Goal: Task Accomplishment & Management: Use online tool/utility

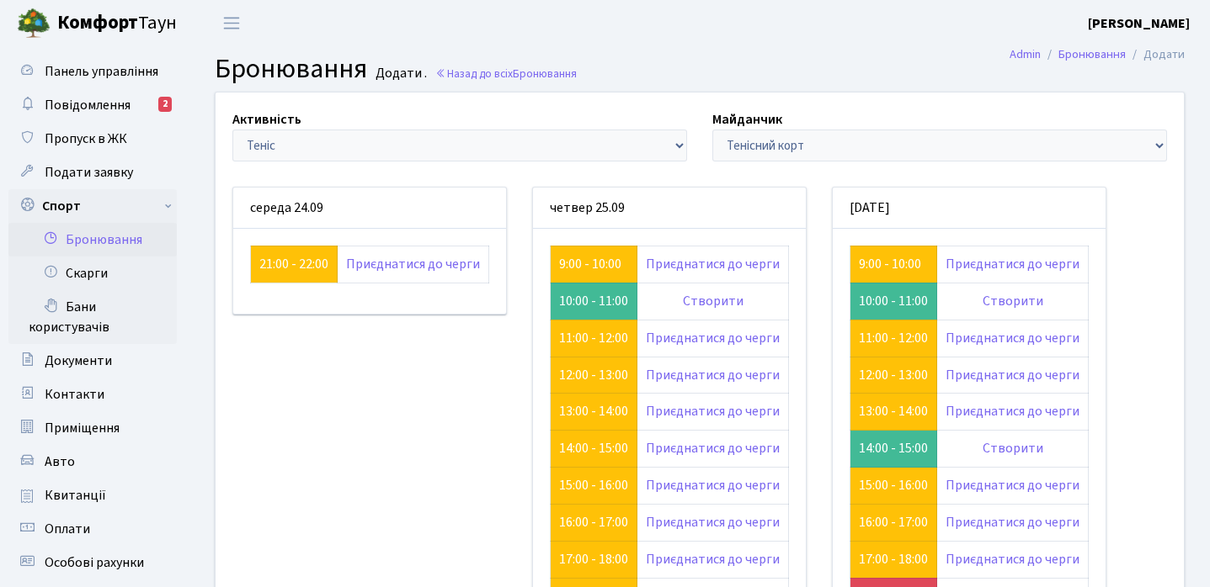
scroll to position [118, 0]
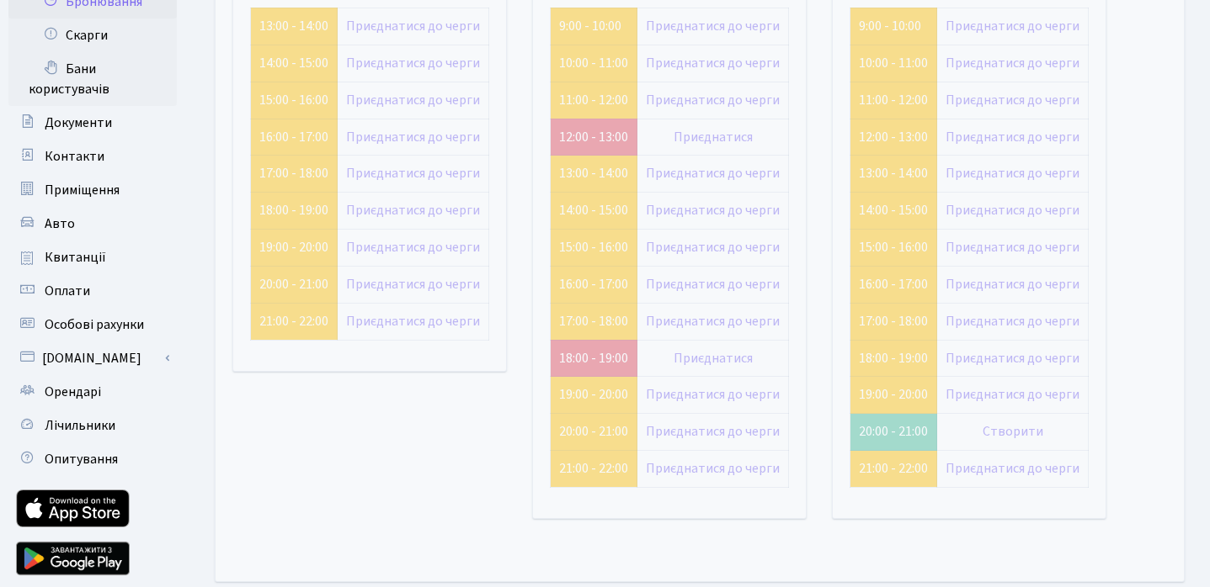
scroll to position [249, 0]
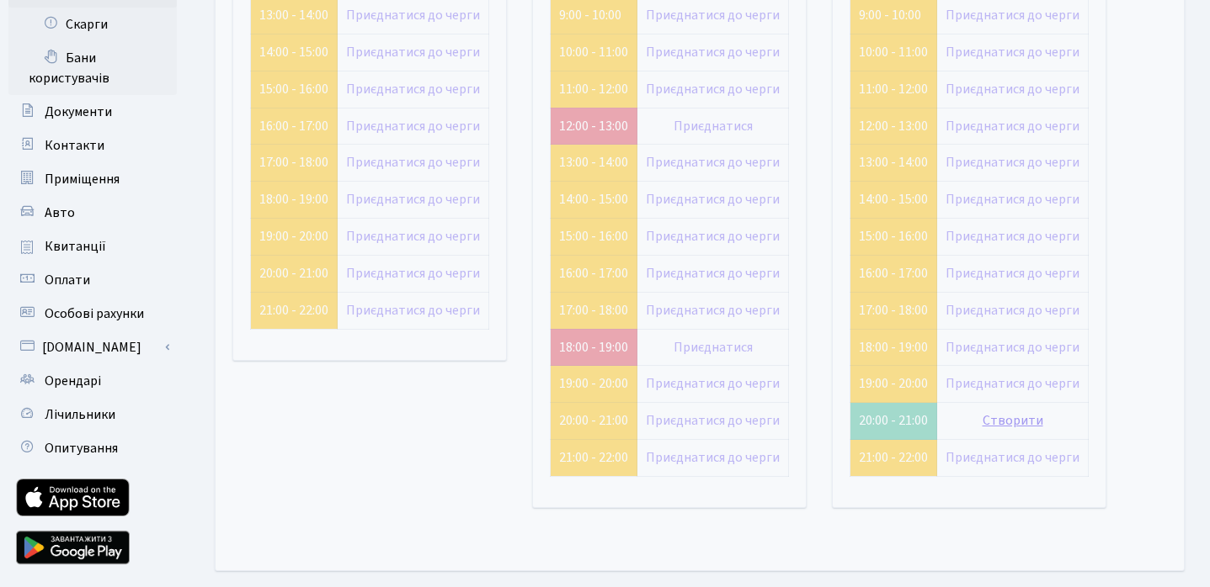
click at [1000, 420] on link "Створити" at bounding box center [1012, 421] width 61 height 19
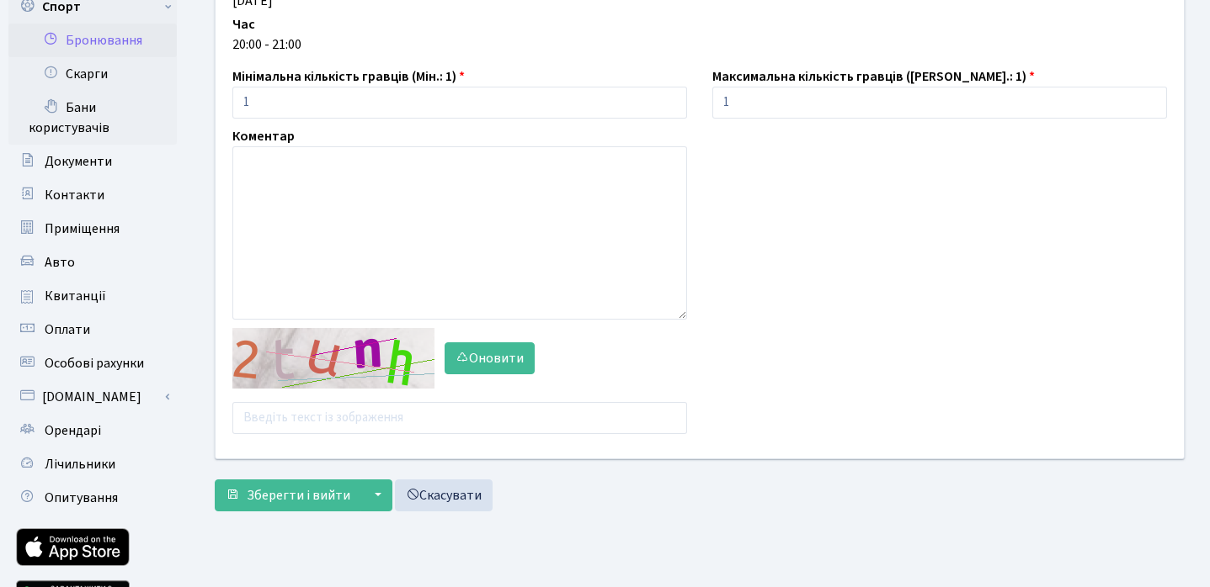
scroll to position [219, 0]
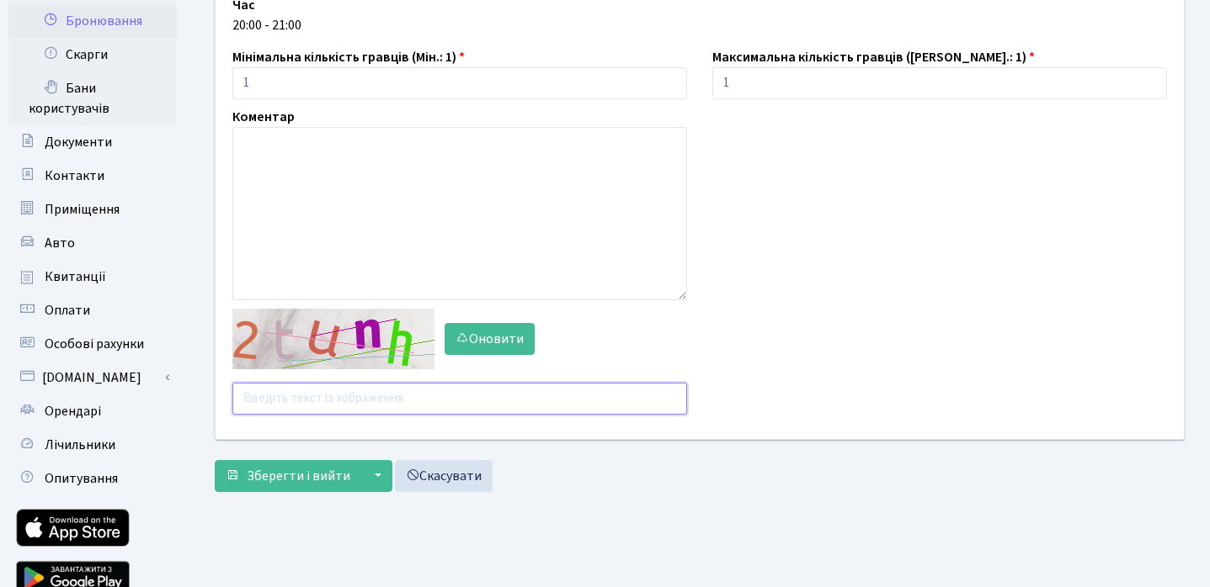
click at [327, 394] on input "text" at bounding box center [459, 399] width 455 height 32
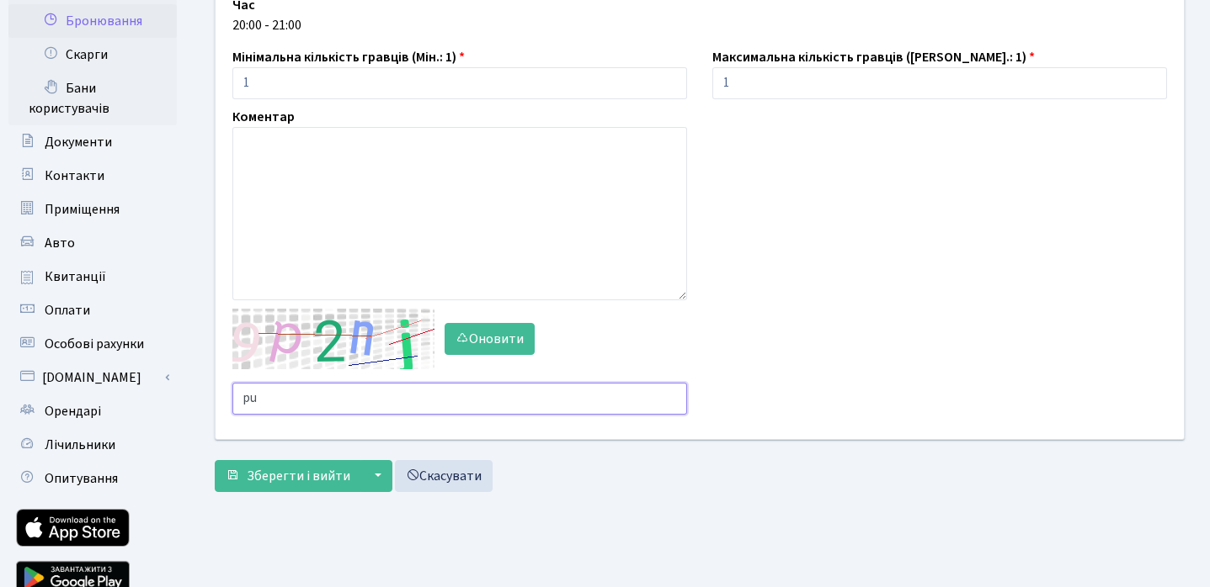
type input "p"
type input "gzrte"
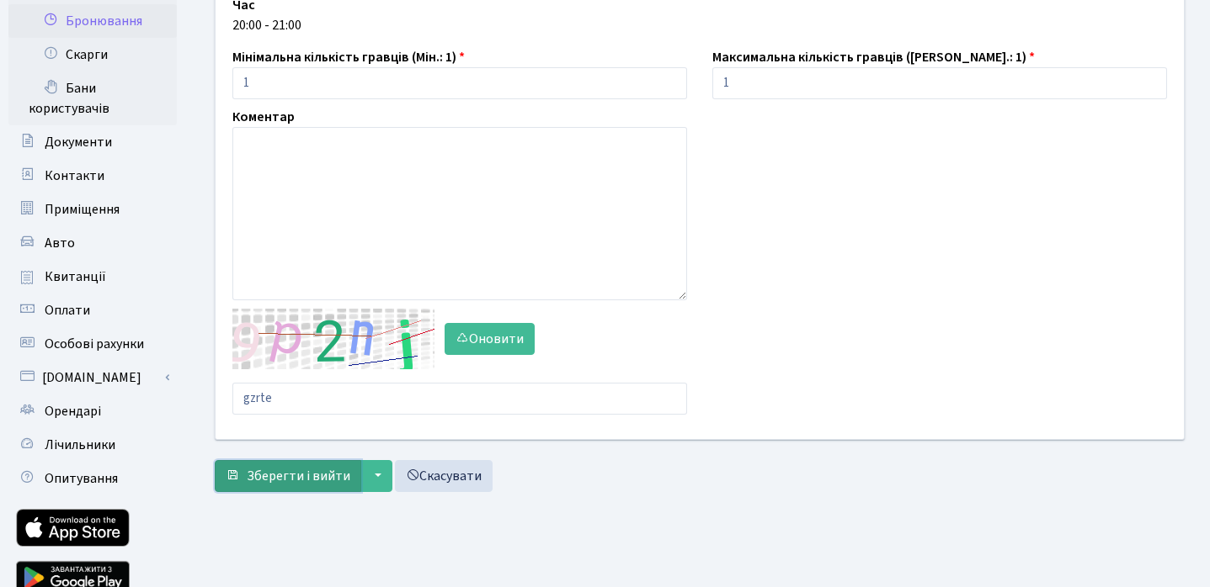
click at [328, 476] on span "Зберегти і вийти" at bounding box center [299, 476] width 104 height 19
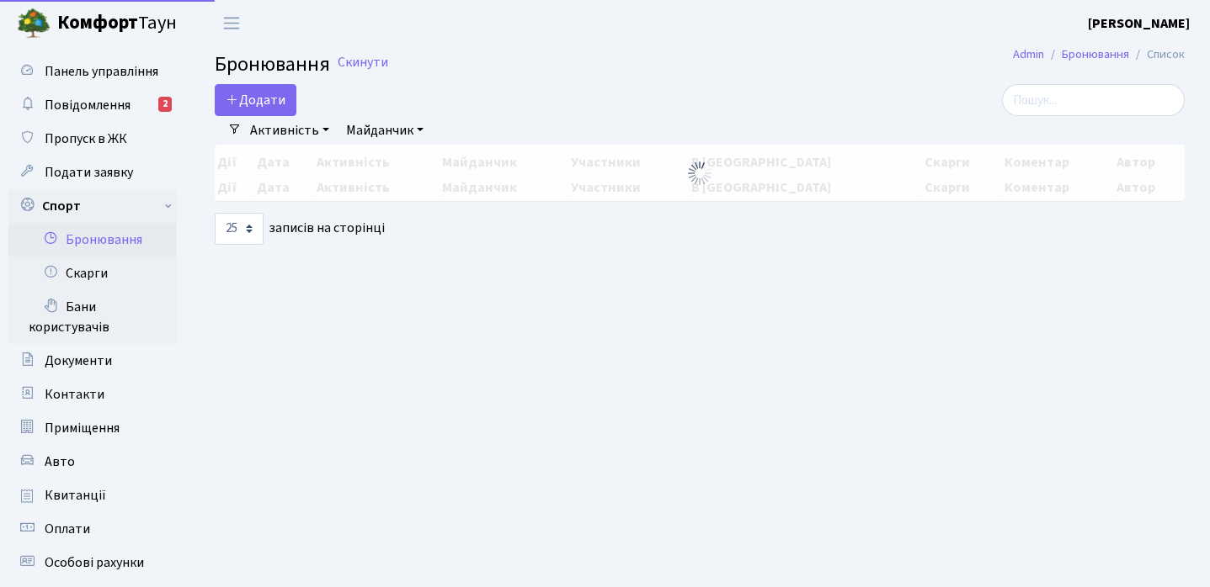
select select "25"
